Goal: Transaction & Acquisition: Purchase product/service

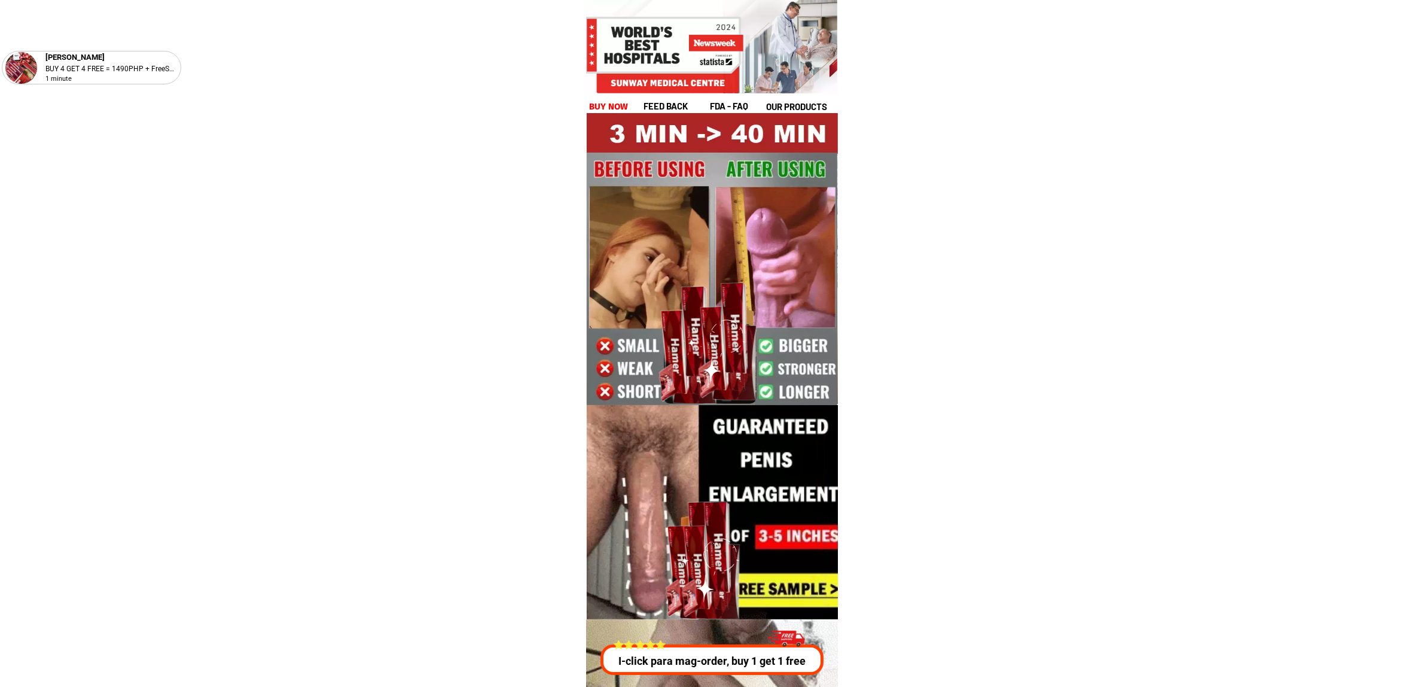
click at [596, 102] on h1 "buy now" at bounding box center [608, 107] width 39 height 14
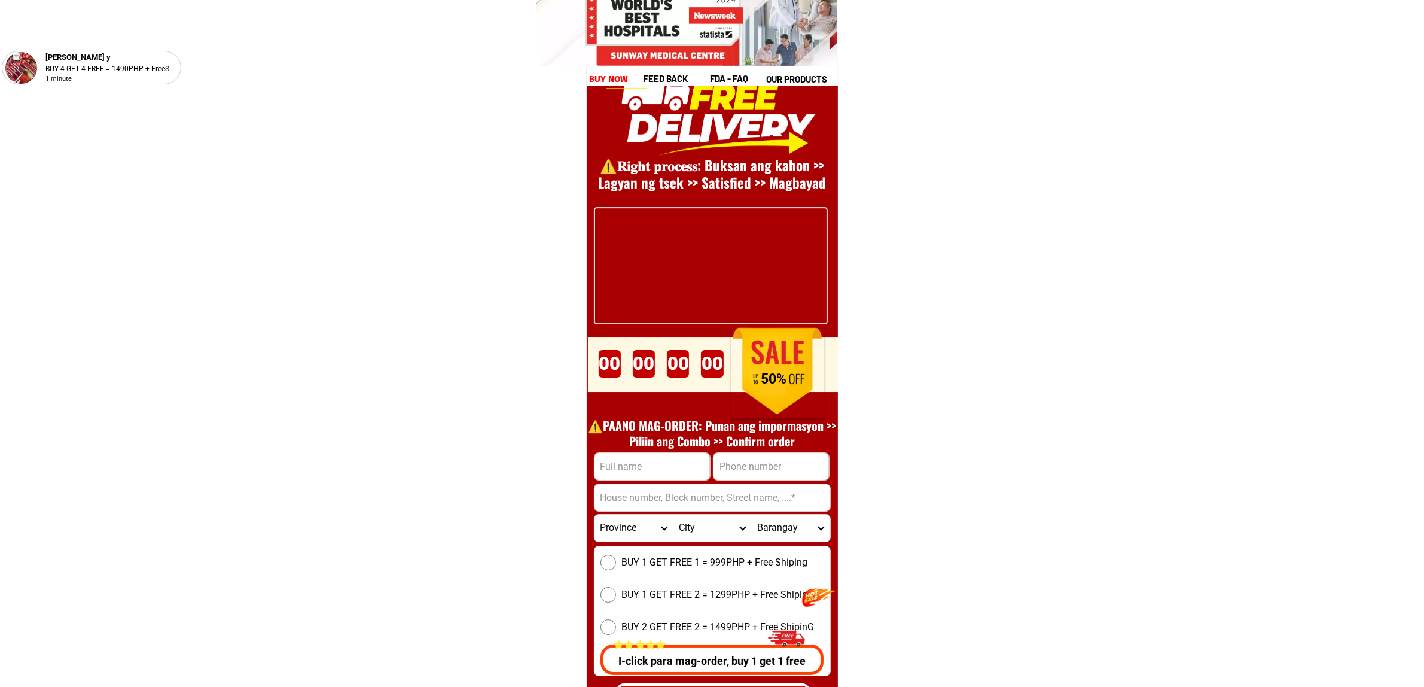
scroll to position [16461, 0]
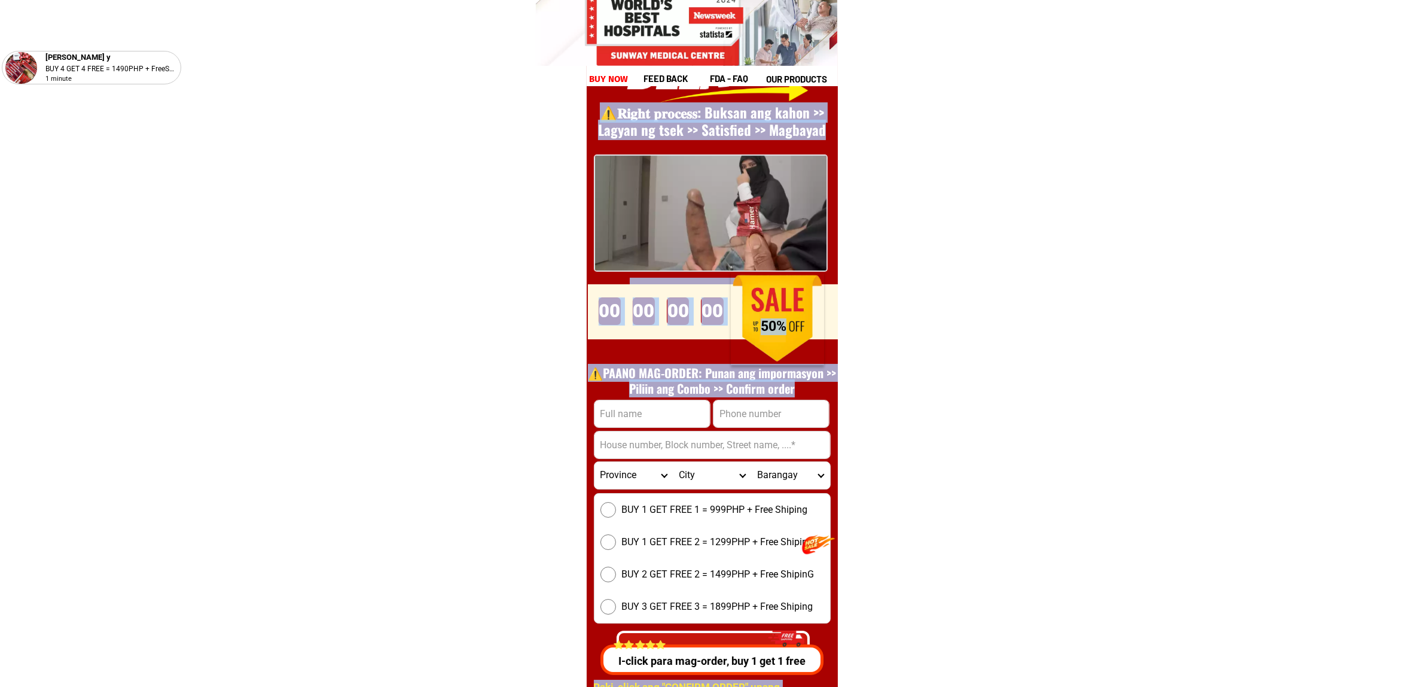
drag, startPoint x: 658, startPoint y: 397, endPoint x: 657, endPoint y: 410, distance: 13.8
click at [657, 404] on div "⚠️️𝐑𝐢𝐠𝐡𝐭 𝐩𝐫𝐨𝐜𝐞𝐬𝐬: Buksan ang kahon >> Lagyan ng tsek >> Satisfied >> Magbayad P…" at bounding box center [712, 367] width 251 height 730
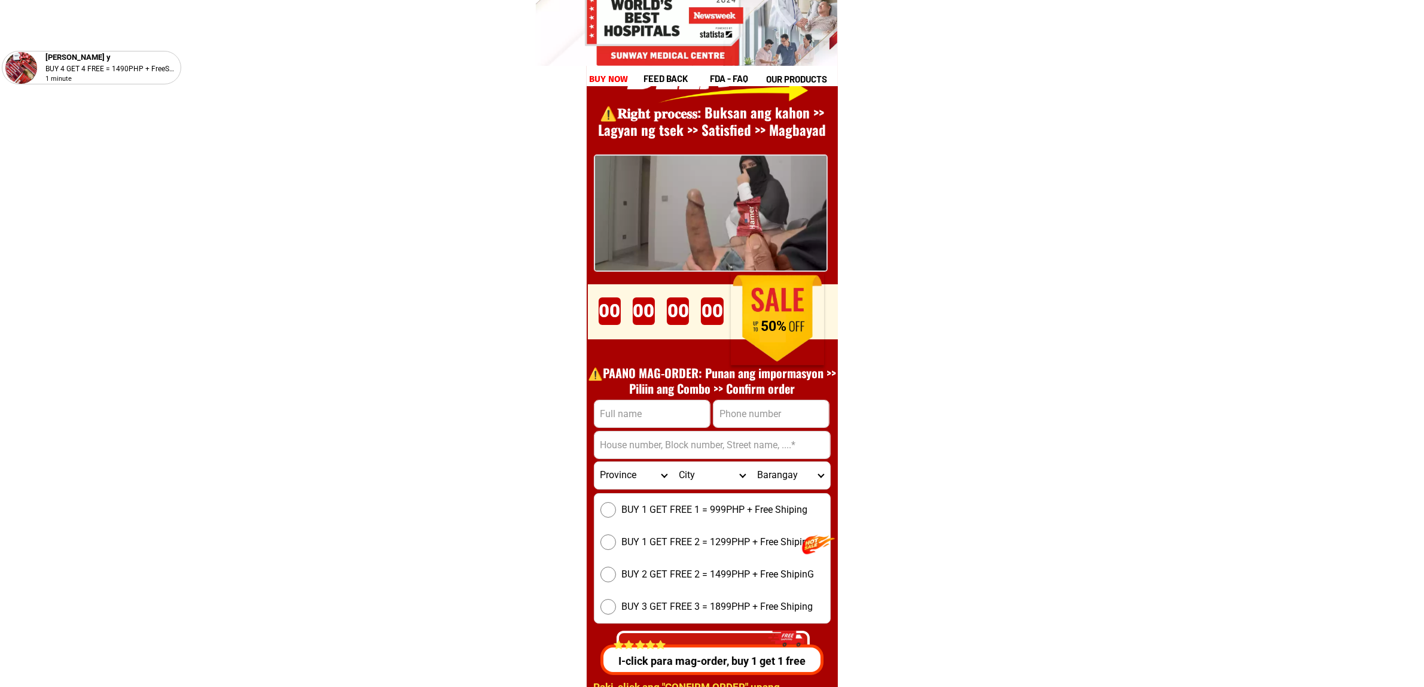
drag, startPoint x: 657, startPoint y: 410, endPoint x: 735, endPoint y: 419, distance: 78.2
click at [657, 410] on input "Input full_name" at bounding box center [652, 413] width 115 height 27
paste input "[PERSON_NAME]"
type input "[PERSON_NAME]"
click at [754, 428] on form "Apollo [PERSON_NAME] CONFIRM ORDER Province [GEOGRAPHIC_DATA] [GEOGRAPHIC_DATA]…" at bounding box center [712, 536] width 237 height 272
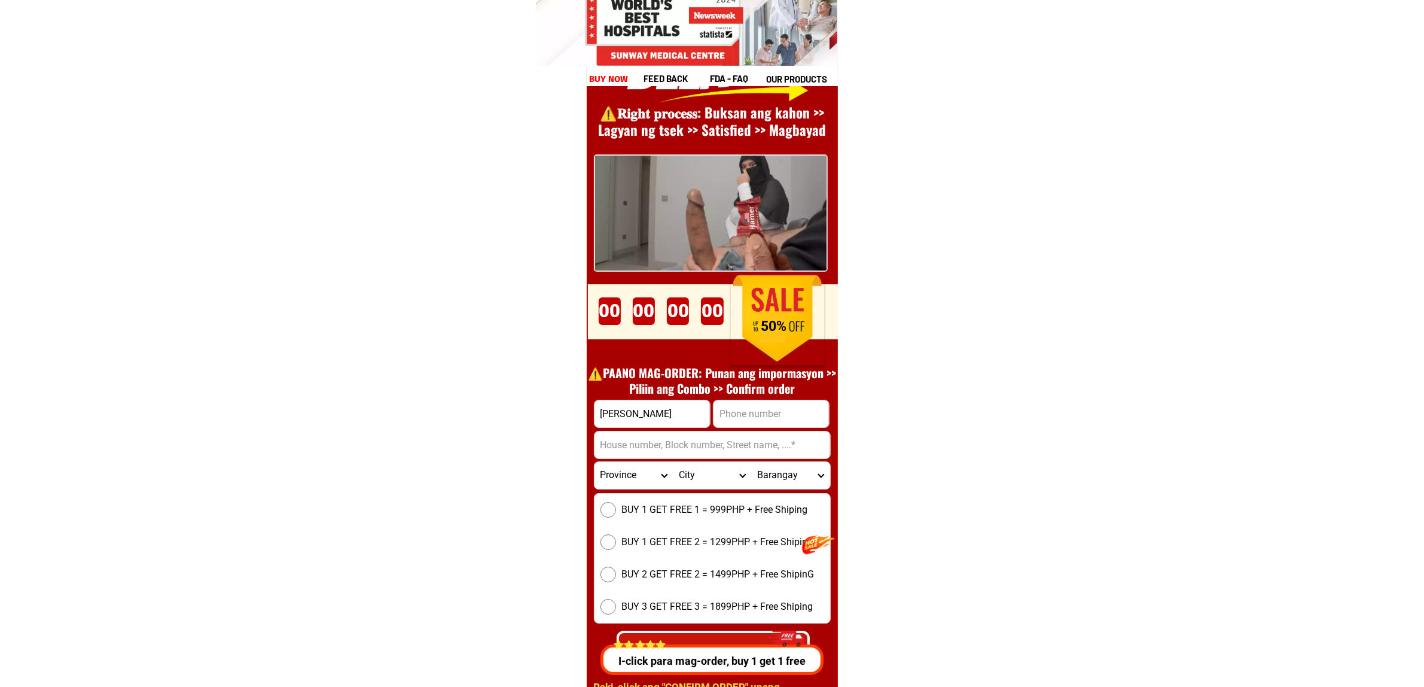
drag, startPoint x: 733, startPoint y: 413, endPoint x: 737, endPoint y: 418, distance: 6.4
click at [733, 413] on input "Input phone_number" at bounding box center [771, 413] width 115 height 27
paste input "0927 055 8807"
type input "09270558807"
click at [627, 453] on input "Input address" at bounding box center [713, 444] width 236 height 27
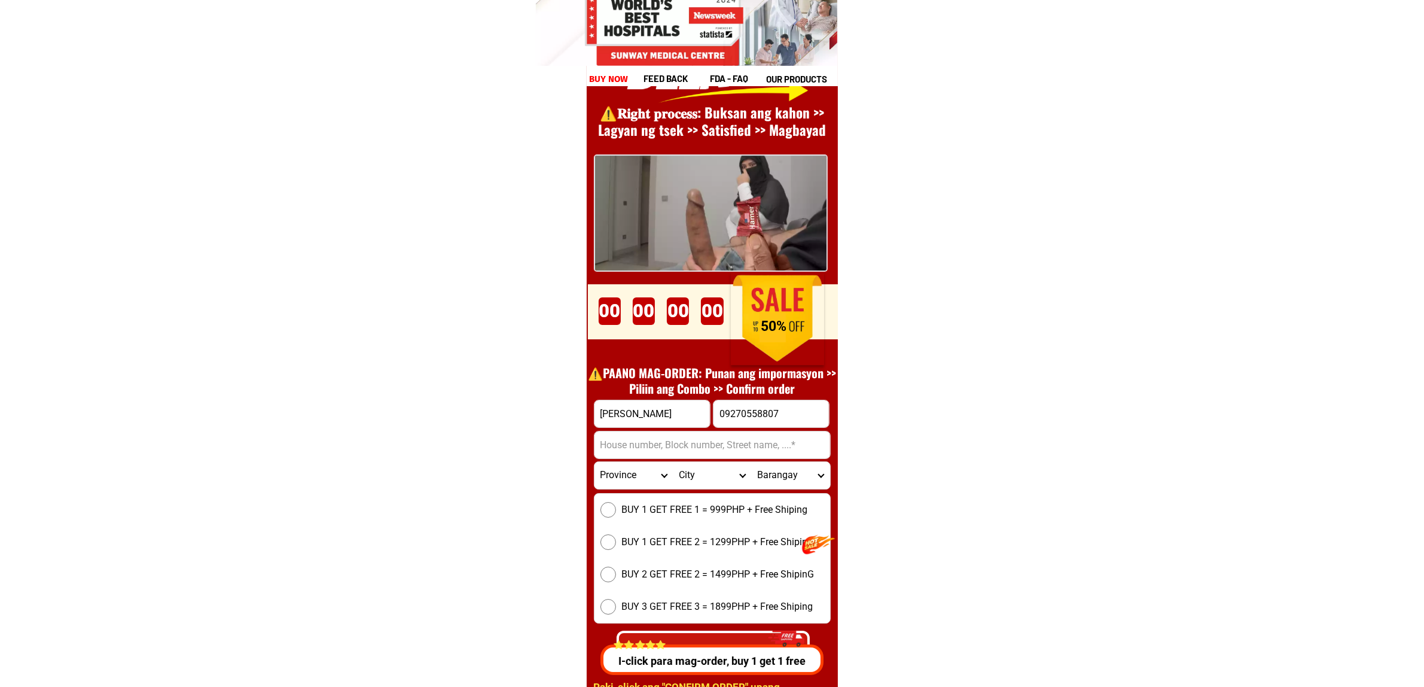
paste input "208-C jakosalem [GEOGRAPHIC_DATA], [GEOGRAPHIC_DATA][PERSON_NAME] (pob.), [GEOG…"
click at [659, 449] on input "208-C jakosalem [GEOGRAPHIC_DATA], [GEOGRAPHIC_DATA][PERSON_NAME] (pob.), [GEOG…" at bounding box center [713, 444] width 236 height 27
click at [679, 453] on input "208-C jakosalem [GEOGRAPHIC_DATA], [GEOGRAPHIC_DATA][PERSON_NAME] (pob.), [GEOG…" at bounding box center [713, 444] width 236 height 27
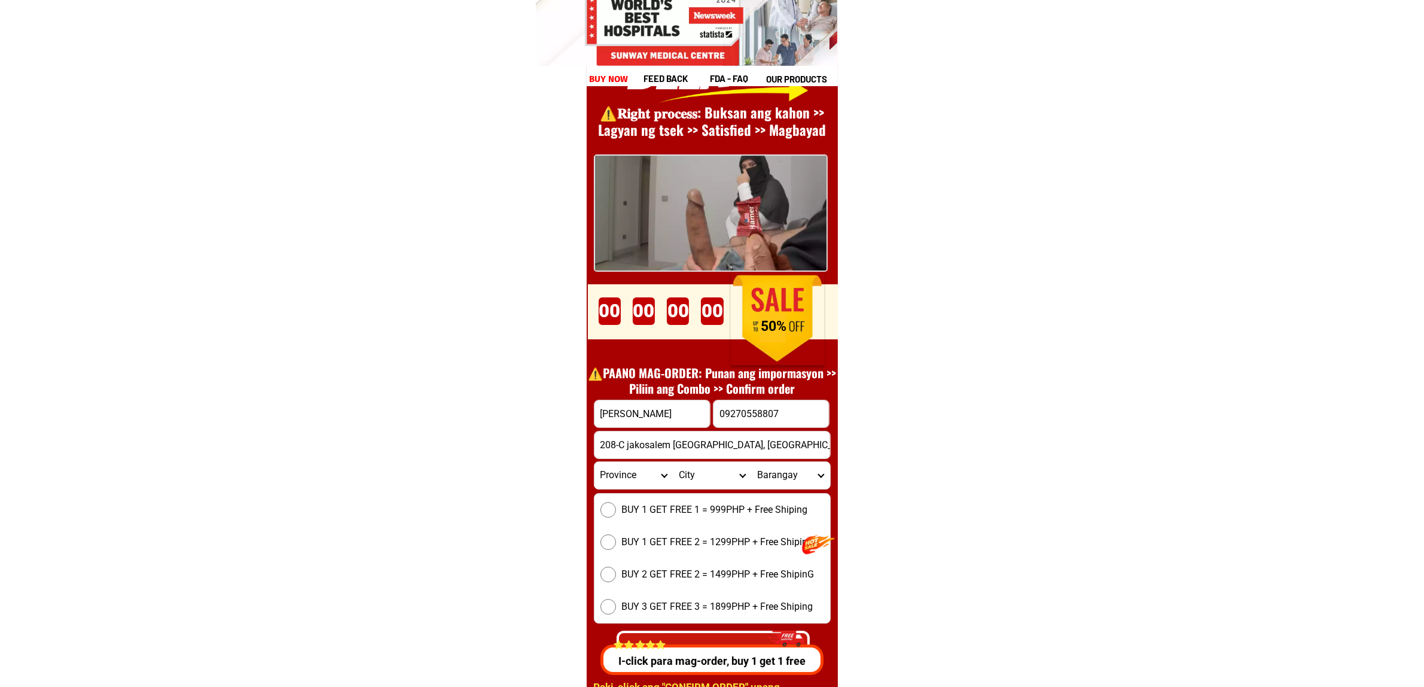
paste input "Input address"
type input "208-C jakosalem [GEOGRAPHIC_DATA]"
click at [623, 471] on select "Province [GEOGRAPHIC_DATA] [GEOGRAPHIC_DATA][PERSON_NAME][GEOGRAPHIC_DATA][GEOG…" at bounding box center [634, 475] width 78 height 27
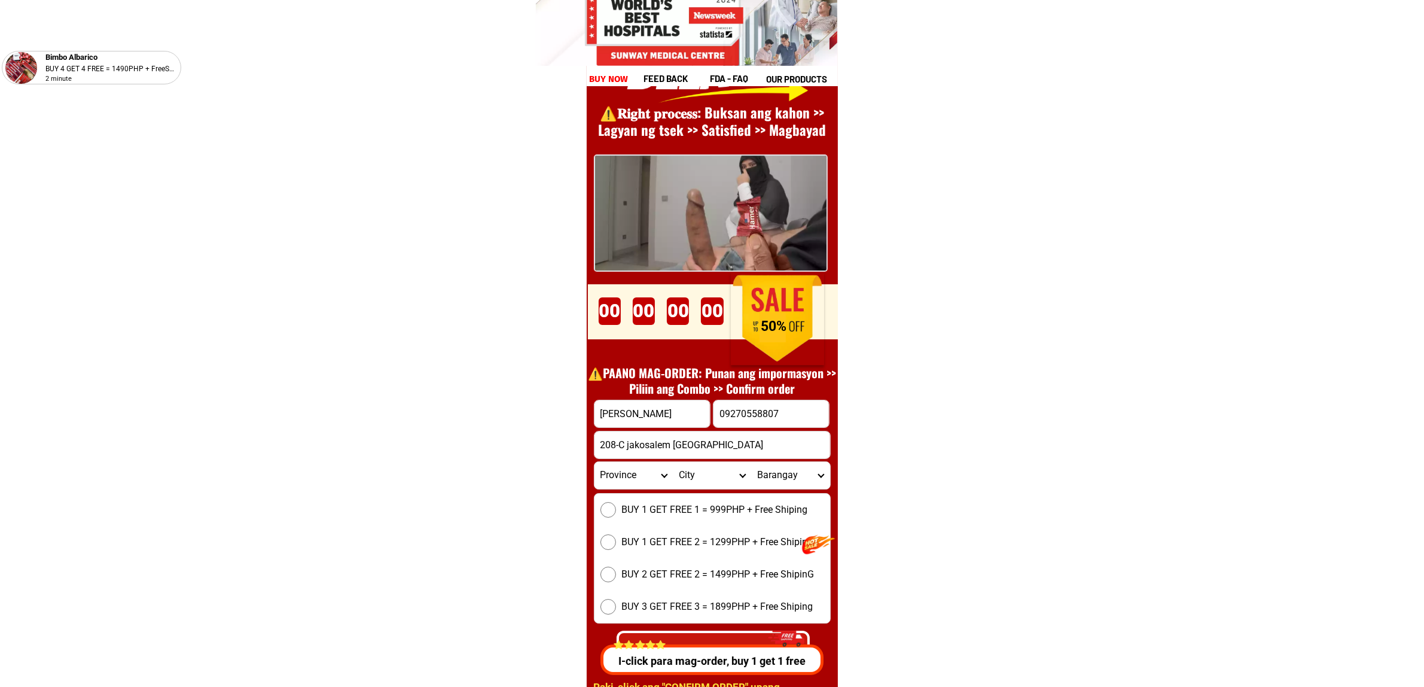
select select "63_8"
click at [595, 462] on select "Province [GEOGRAPHIC_DATA] [GEOGRAPHIC_DATA][PERSON_NAME][GEOGRAPHIC_DATA][GEOG…" at bounding box center [634, 475] width 78 height 27
click at [749, 446] on input "208-C jakosalem [GEOGRAPHIC_DATA]" at bounding box center [713, 444] width 236 height 27
paste input "208-C jakosalem [GEOGRAPHIC_DATA], [GEOGRAPHIC_DATA][PERSON_NAME] (pob.), [GEOG…"
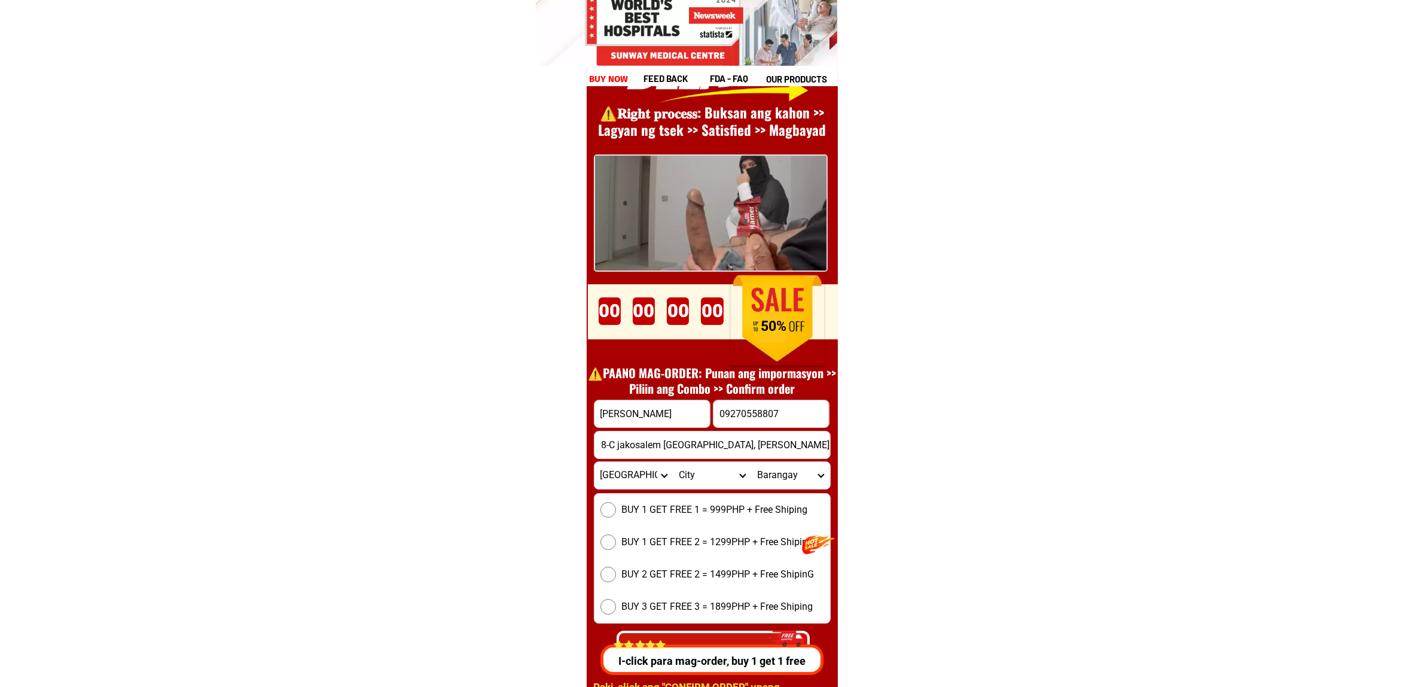
type input "208-C jakosalem [GEOGRAPHIC_DATA] 208-C jakosalem [GEOGRAPHIC_DATA], [PERSON_NA…"
click at [670, 512] on span "BUY 1 GET FREE 1 = 999PHP + Free Shiping" at bounding box center [715, 509] width 186 height 14
click at [616, 512] on input "BUY 1 GET FREE 1 = 999PHP + Free Shiping" at bounding box center [609, 510] width 16 height 16
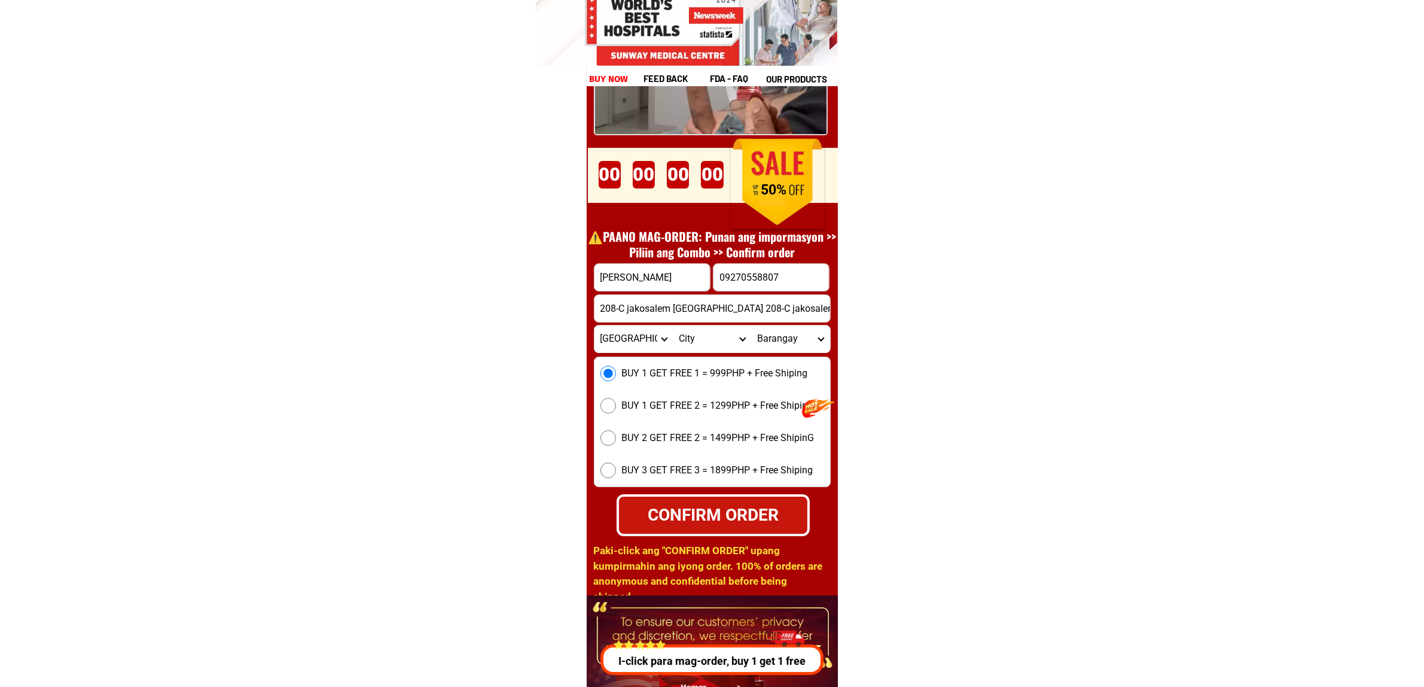
scroll to position [16610, 0]
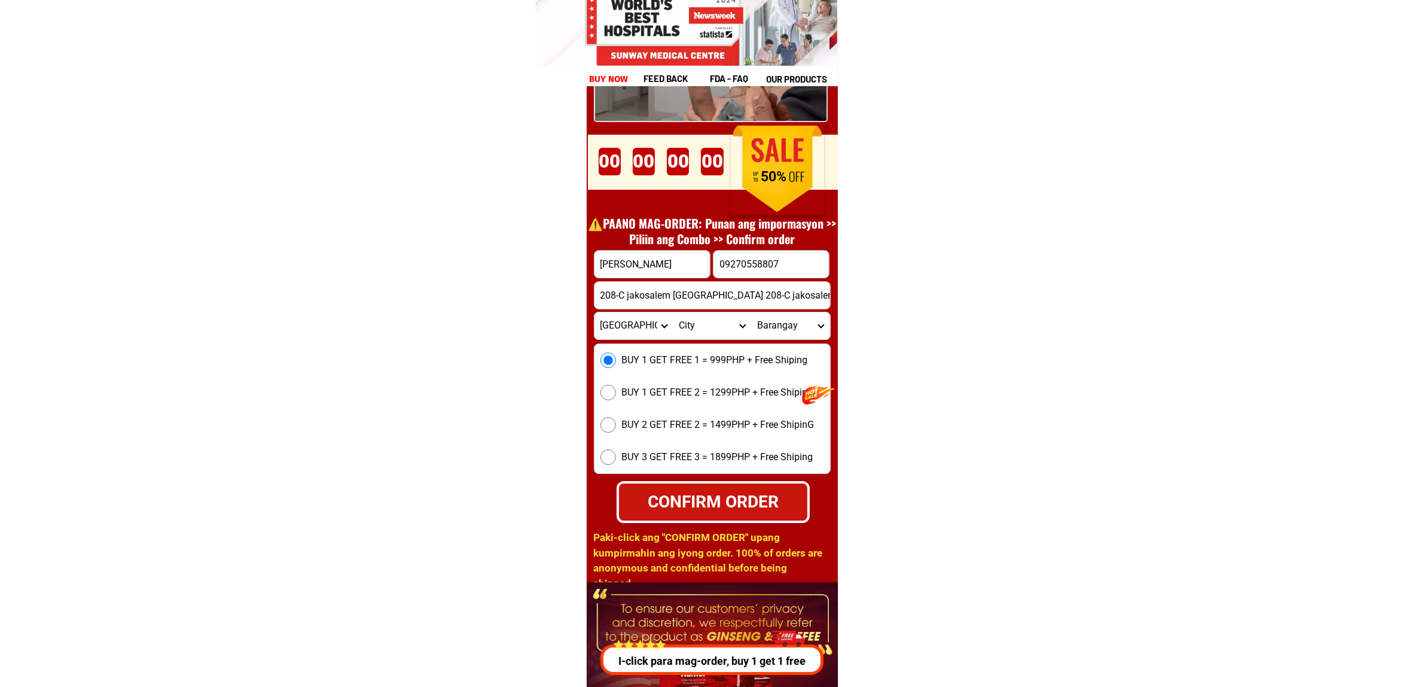
drag, startPoint x: 683, startPoint y: 512, endPoint x: 699, endPoint y: 512, distance: 15.6
click at [683, 512] on div "CONFIRM ORDER" at bounding box center [712, 502] width 197 height 26
radio input "true"
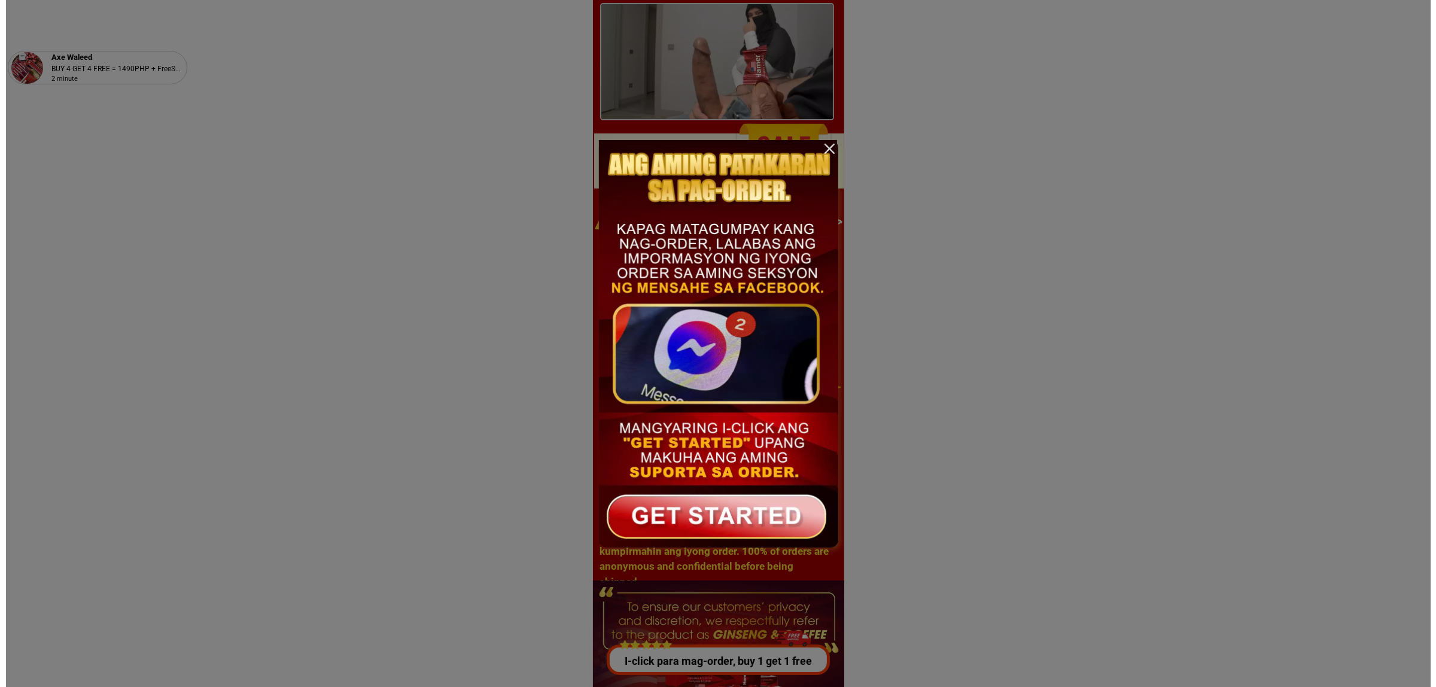
scroll to position [0, 0]
